Goal: Information Seeking & Learning: Learn about a topic

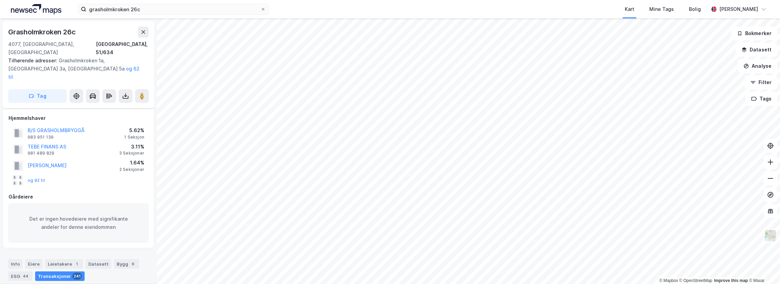
scroll to position [2265, 0]
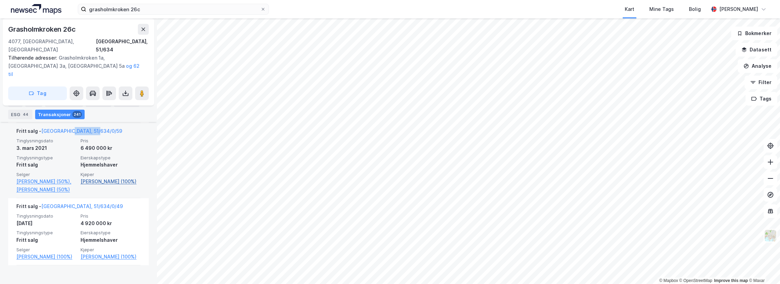
click at [96, 186] on link "[PERSON_NAME] (100%)" at bounding box center [110, 182] width 60 height 8
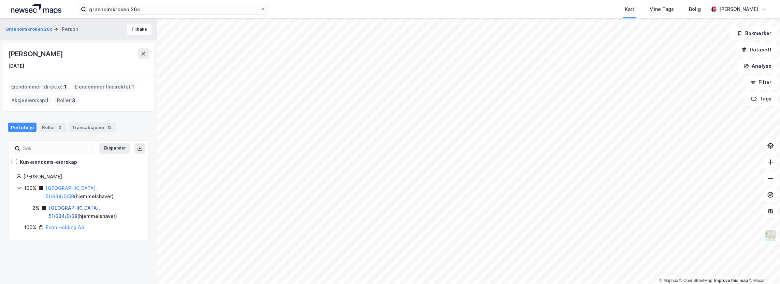
click at [57, 206] on link "[GEOGRAPHIC_DATA], 51/634/0/68" at bounding box center [74, 212] width 51 height 14
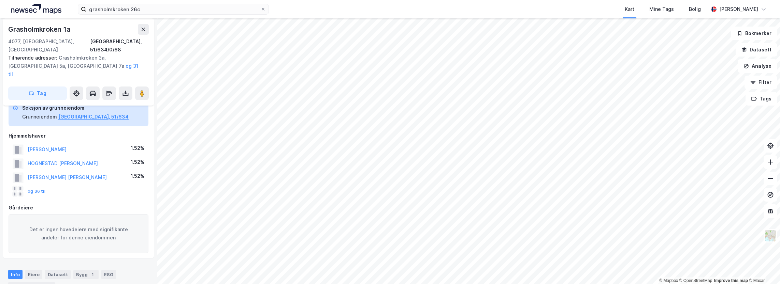
scroll to position [27, 0]
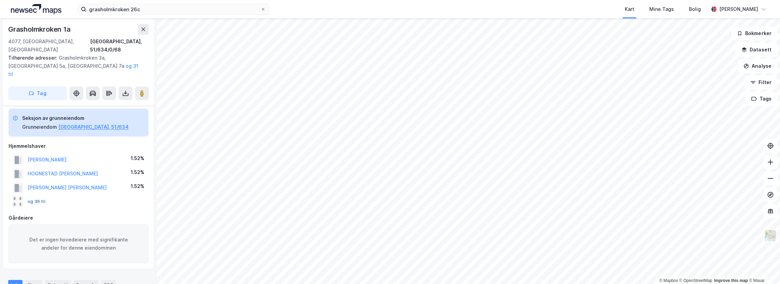
click at [0, 0] on button "og 36 til" at bounding box center [0, 0] width 0 height 0
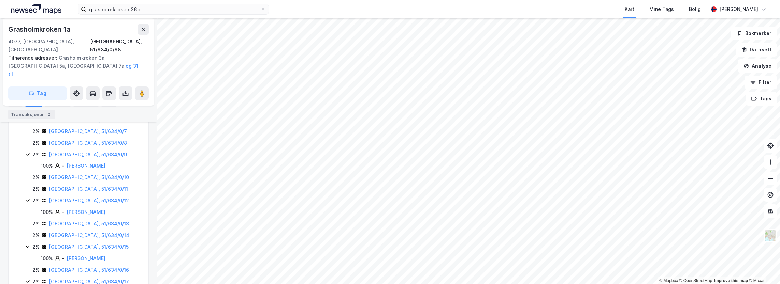
scroll to position [253, 0]
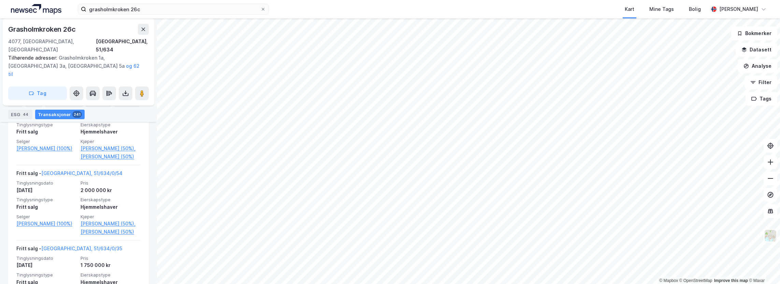
scroll to position [8200, 0]
